Goal: Information Seeking & Learning: Learn about a topic

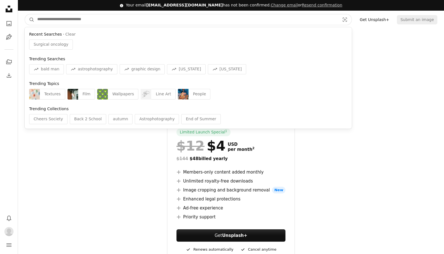
click at [84, 19] on input "Find visuals sitewide" at bounding box center [186, 19] width 304 height 11
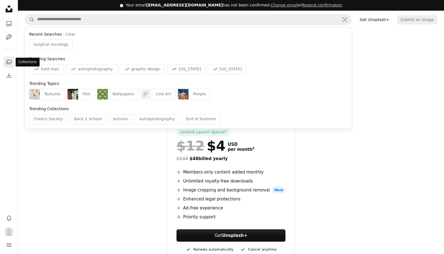
click at [9, 62] on icon "A stack of folders" at bounding box center [9, 62] width 7 height 7
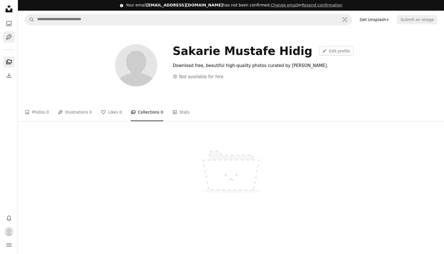
click at [10, 36] on icon "Pen Tool" at bounding box center [9, 37] width 7 height 7
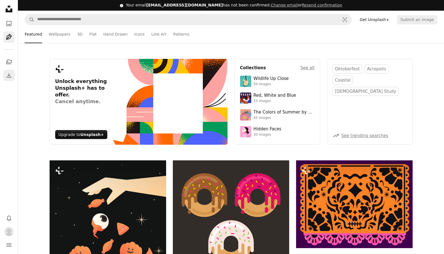
click at [8, 73] on icon "Download" at bounding box center [9, 75] width 7 height 7
click at [9, 60] on icon "Collections" at bounding box center [9, 61] width 6 height 5
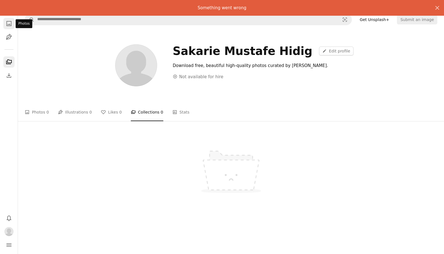
click at [8, 23] on icon "A photo" at bounding box center [9, 23] width 7 height 7
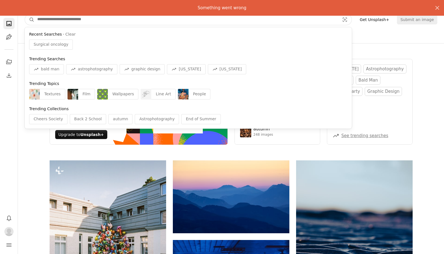
click at [170, 21] on input "Find visuals sitewide" at bounding box center [186, 19] width 304 height 11
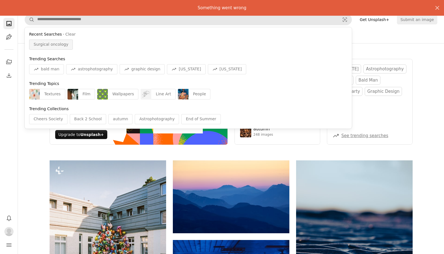
click at [57, 46] on span "Surgical oncology" at bounding box center [51, 45] width 35 height 6
